Goal: Task Accomplishment & Management: Use online tool/utility

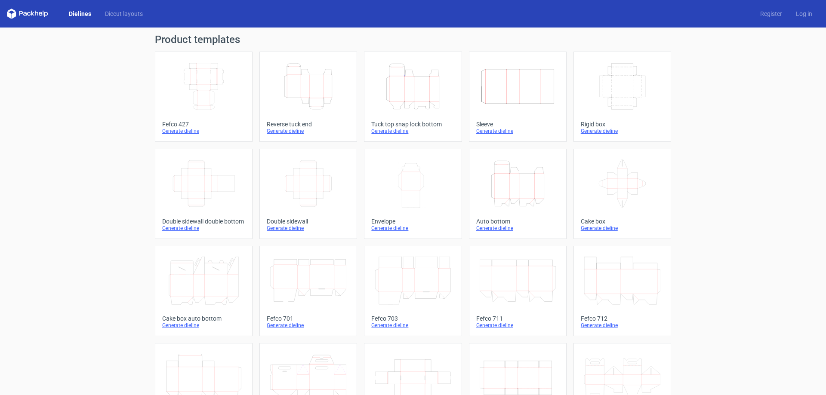
click at [339, 96] on icon "Height Depth Width" at bounding box center [308, 86] width 76 height 48
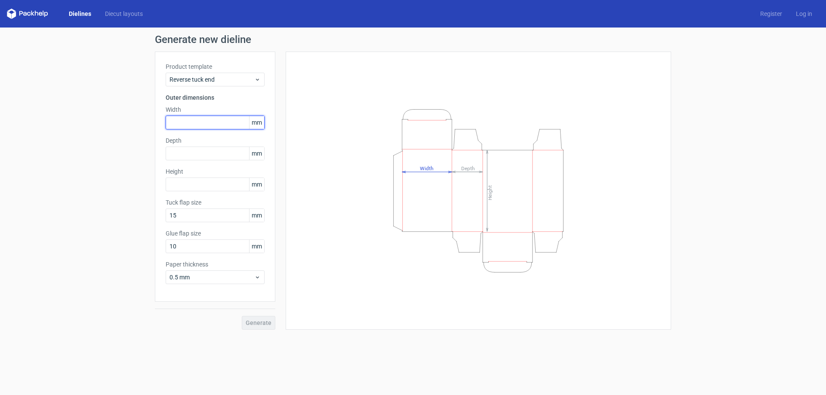
click at [219, 125] on input "text" at bounding box center [215, 123] width 99 height 14
type input "250"
type input "25"
type input "180"
drag, startPoint x: 188, startPoint y: 125, endPoint x: 81, endPoint y: 123, distance: 107.1
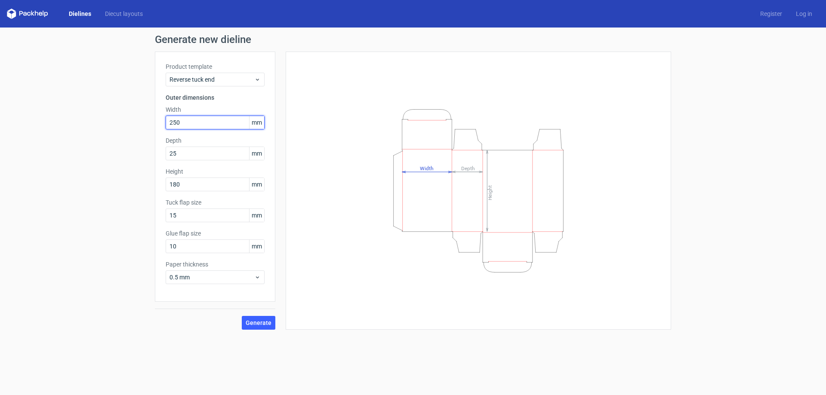
click at [82, 123] on div "Generate new dieline Product template Reverse tuck end Outer dimensions Width 2…" at bounding box center [413, 182] width 826 height 309
type input "180"
type input "250"
type input "15"
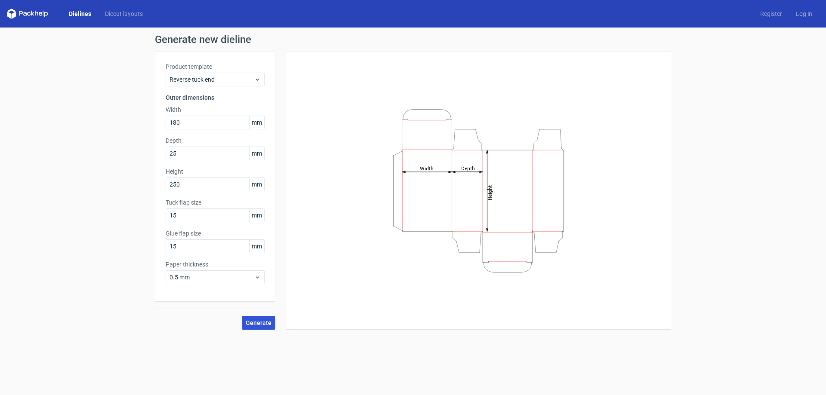
click at [262, 324] on span "Generate" at bounding box center [259, 323] width 26 height 6
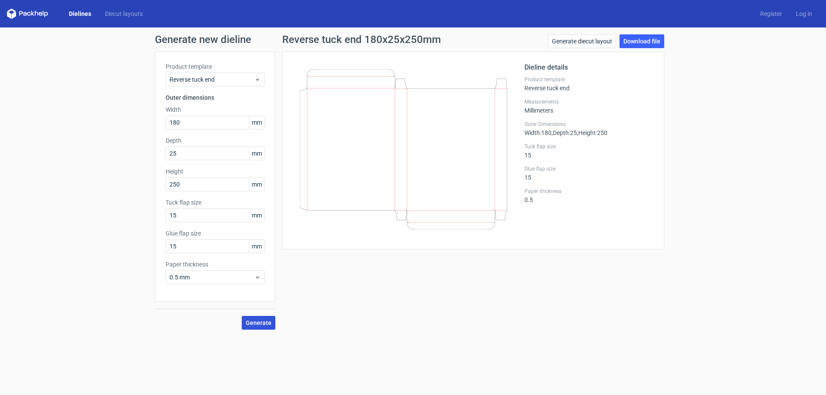
click at [265, 323] on span "Generate" at bounding box center [259, 323] width 26 height 6
click at [648, 35] on link "Download file" at bounding box center [641, 41] width 45 height 14
